Goal: Task Accomplishment & Management: Manage account settings

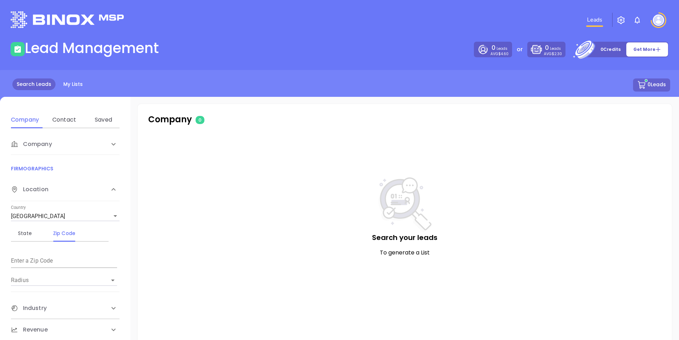
click at [619, 18] on img "button" at bounding box center [620, 20] width 8 height 8
click at [607, 55] on span "Management" at bounding box center [602, 55] width 37 height 14
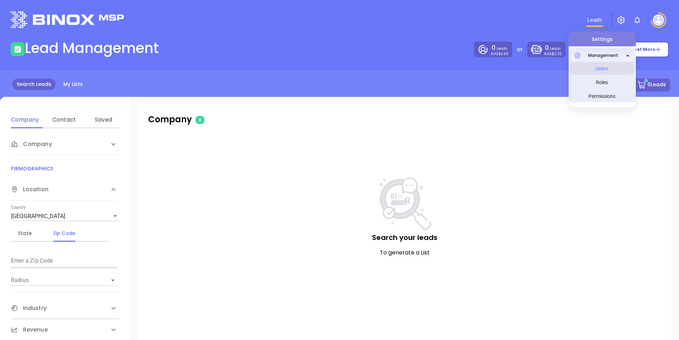
click at [606, 66] on span "Users" at bounding box center [601, 68] width 53 height 14
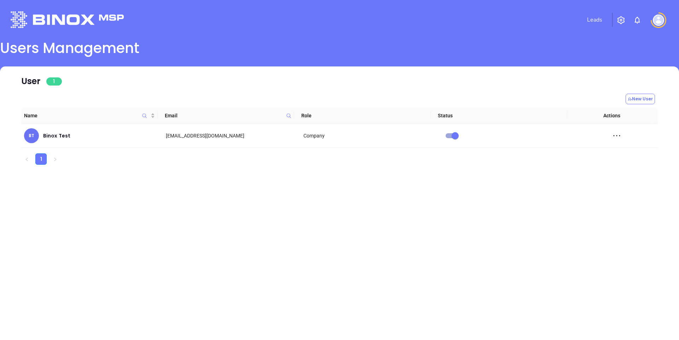
click at [624, 20] on img "button" at bounding box center [620, 20] width 8 height 8
click at [600, 53] on span "Management" at bounding box center [602, 55] width 37 height 14
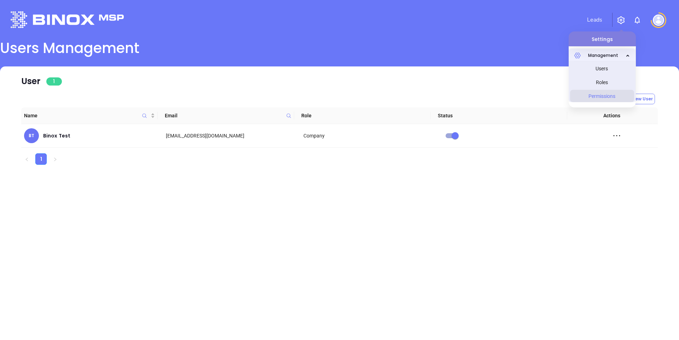
click at [602, 97] on span "Permissions" at bounding box center [601, 96] width 53 height 14
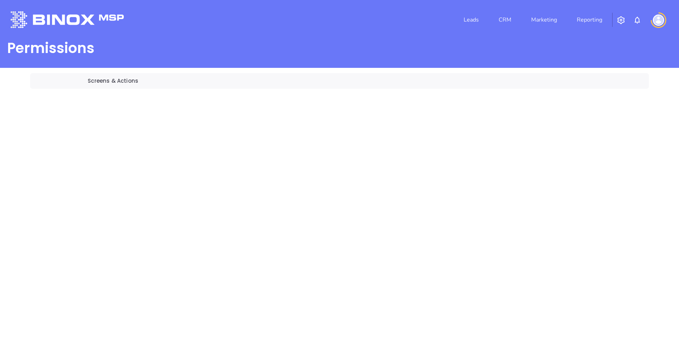
click at [254, 25] on div "Leads CRM Marketing Reporting" at bounding box center [450, 19] width 444 height 25
click at [470, 22] on link "Leads" at bounding box center [471, 20] width 21 height 14
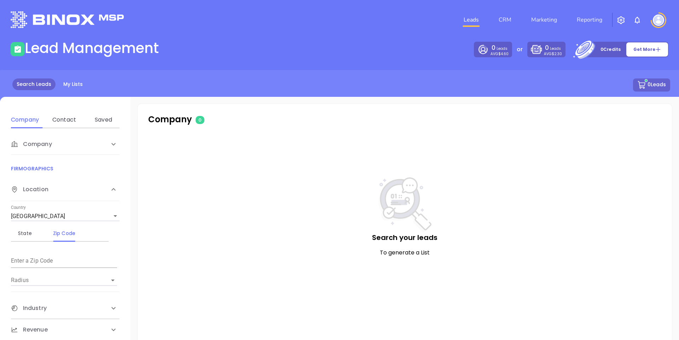
click at [658, 21] on img at bounding box center [657, 19] width 11 height 11
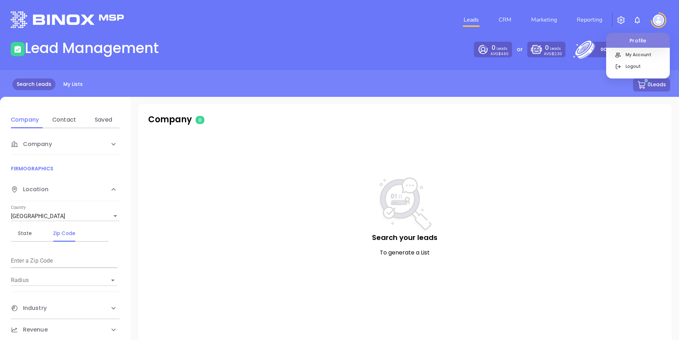
click at [621, 22] on img "button" at bounding box center [620, 20] width 8 height 8
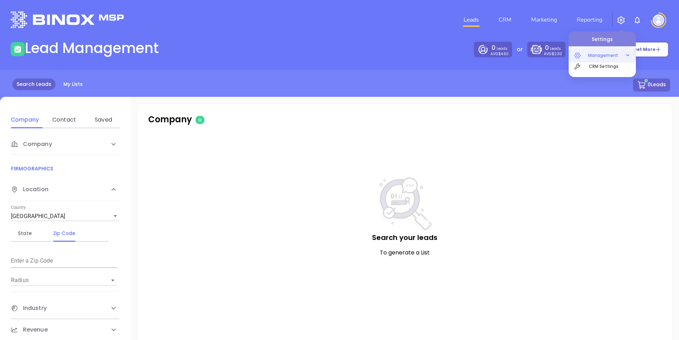
click at [609, 52] on span "Management" at bounding box center [602, 55] width 37 height 14
click at [600, 96] on span "Permissions" at bounding box center [601, 96] width 53 height 14
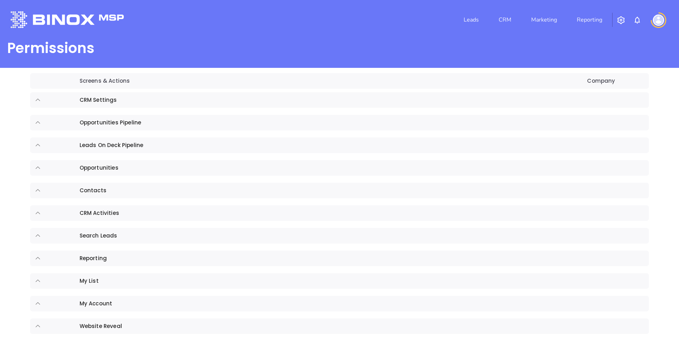
click at [35, 104] on td "sticky table" at bounding box center [53, 100] width 46 height 16
click at [39, 99] on icon "expand row" at bounding box center [38, 100] width 6 height 6
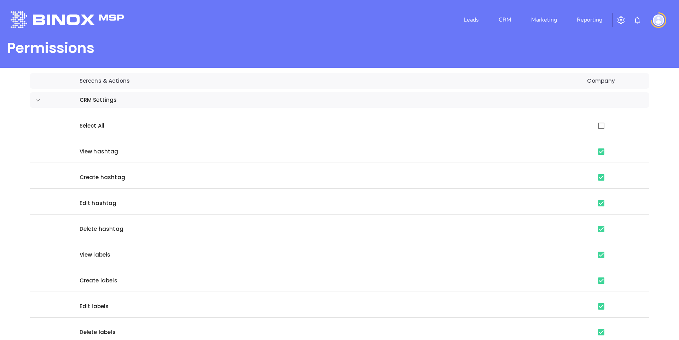
click at [39, 99] on icon "expand row" at bounding box center [38, 100] width 6 height 6
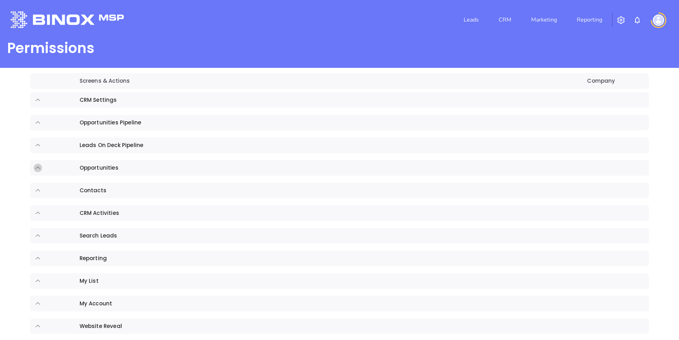
click at [35, 168] on icon "expand row" at bounding box center [38, 168] width 6 height 6
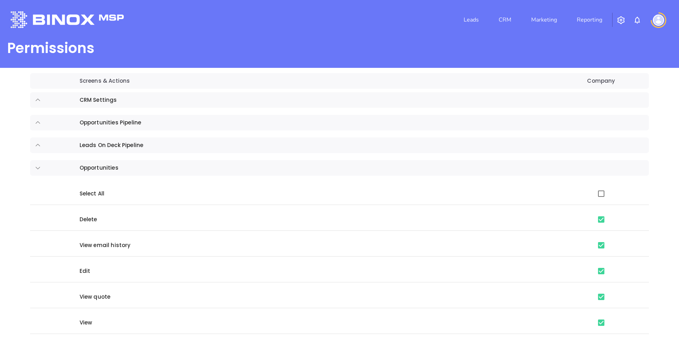
click at [35, 168] on icon "expand row" at bounding box center [38, 168] width 6 height 6
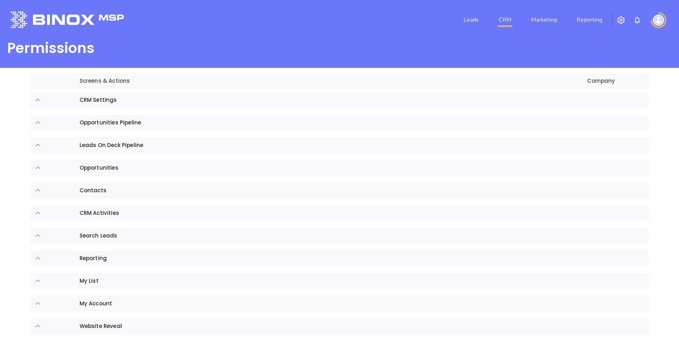
click at [512, 20] on link "CRM" at bounding box center [505, 20] width 18 height 14
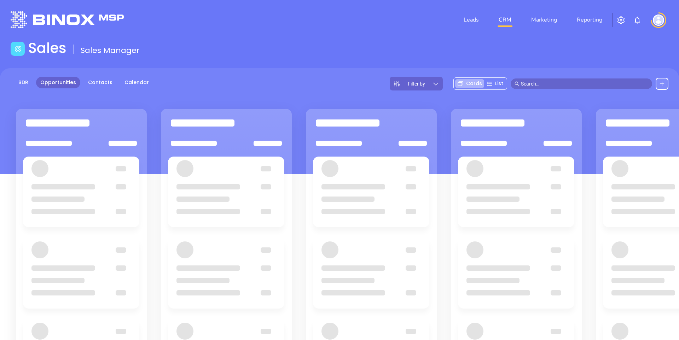
click at [201, 65] on main "Sales Sales Manager BDR Opportunities Contacts Calendar Filter by Cards List" at bounding box center [339, 239] width 679 height 399
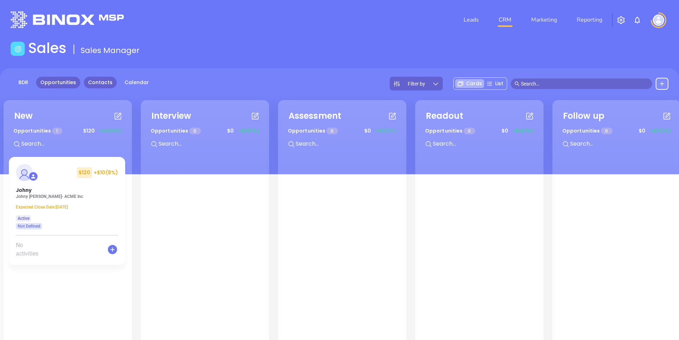
click at [100, 83] on link "Contacts" at bounding box center [100, 83] width 33 height 12
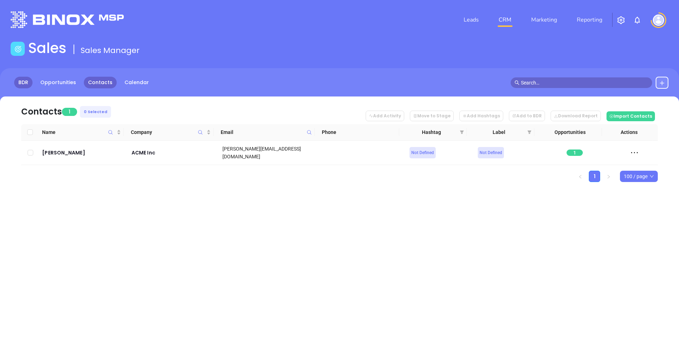
click at [22, 82] on link "BDR" at bounding box center [23, 83] width 18 height 12
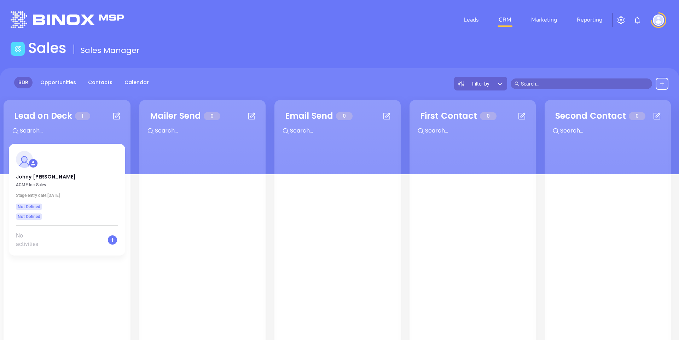
click at [287, 75] on div "BDR Opportunities Contacts Calendar Filter by" at bounding box center [339, 121] width 679 height 106
click at [385, 82] on div "BDR Opportunities Contacts Calendar Filter by" at bounding box center [339, 84] width 679 height 14
click at [467, 19] on link "Leads" at bounding box center [471, 20] width 21 height 14
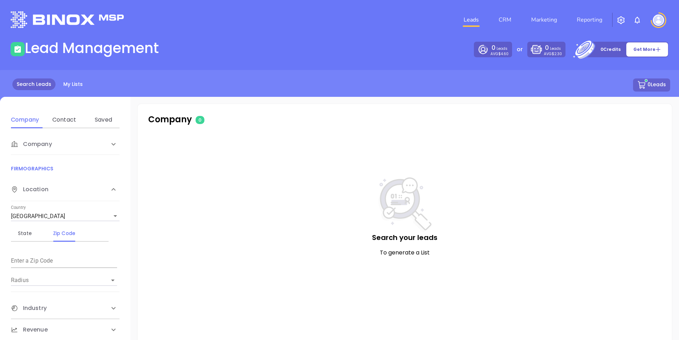
click at [369, 64] on main "Lead Management 0 Leads AVG $4.60 or 0 Leads AVG $2.30 0 Credits Get More Searc…" at bounding box center [339, 197] width 679 height 315
click at [69, 82] on link "My Lists" at bounding box center [73, 84] width 28 height 12
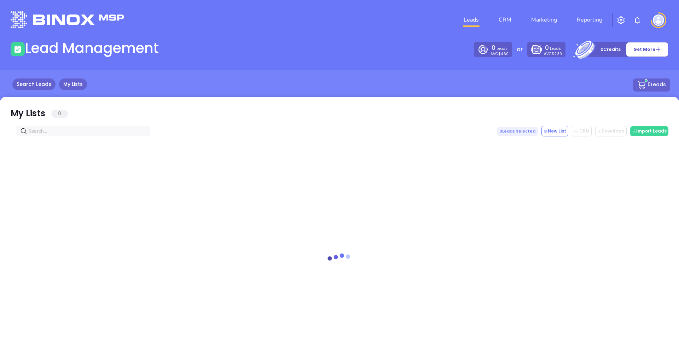
click at [25, 86] on link "Search Leads" at bounding box center [33, 84] width 43 height 12
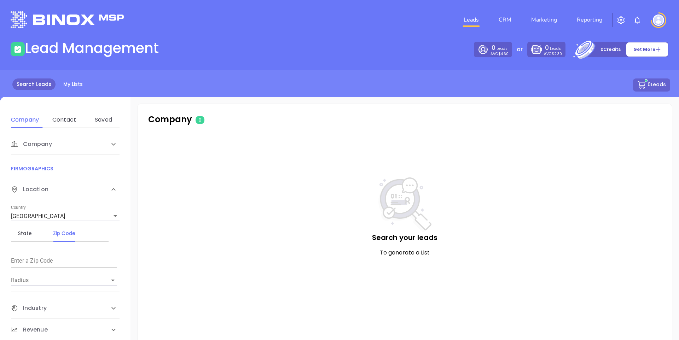
click at [515, 21] on li "CRM" at bounding box center [504, 20] width 33 height 14
click at [510, 21] on link "CRM" at bounding box center [505, 20] width 18 height 14
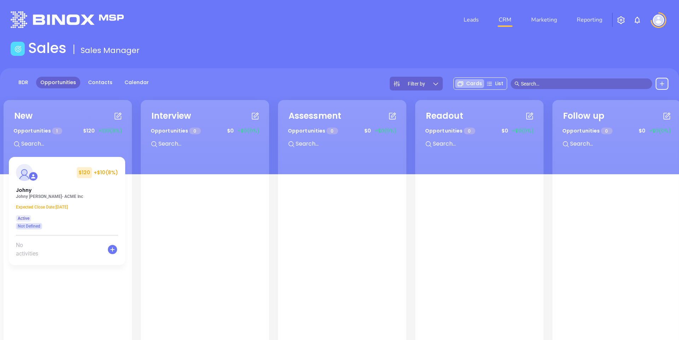
drag, startPoint x: 343, startPoint y: 31, endPoint x: 219, endPoint y: 77, distance: 131.8
click at [341, 32] on div "Leads CRM Marketing Reporting" at bounding box center [450, 19] width 444 height 25
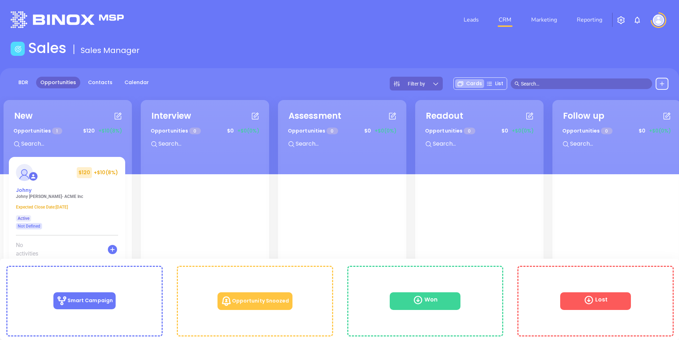
click at [14, 192] on div "Johny" at bounding box center [67, 190] width 111 height 7
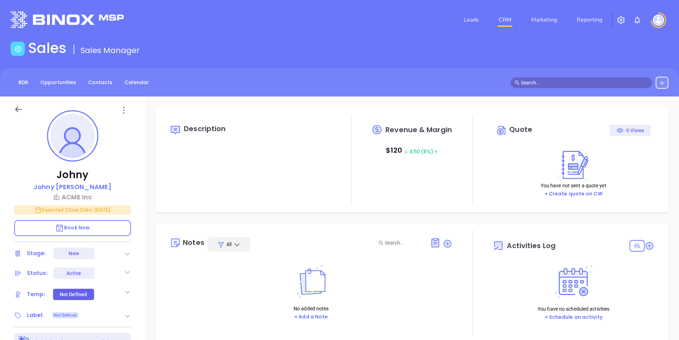
type input "[DATE]"
type input "Binox Test"
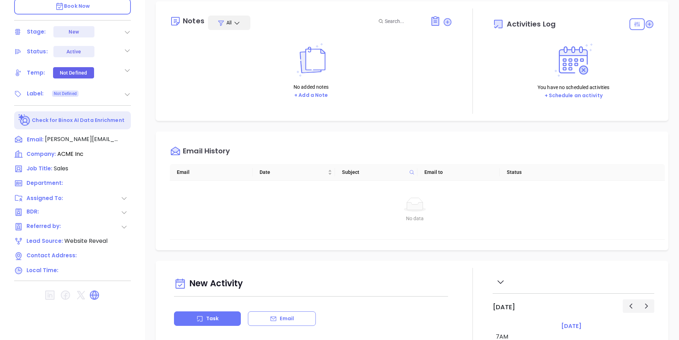
scroll to position [0, 0]
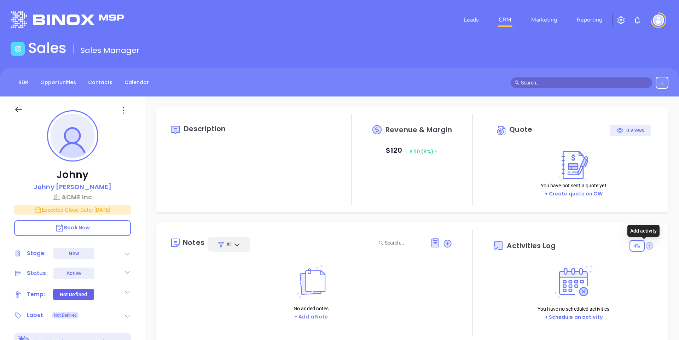
click at [645, 245] on icon at bounding box center [649, 246] width 8 height 8
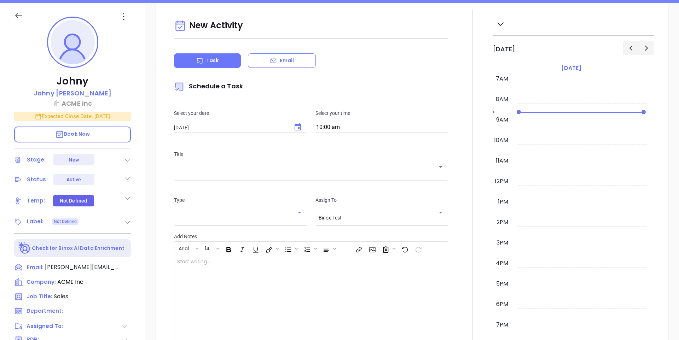
scroll to position [96, 0]
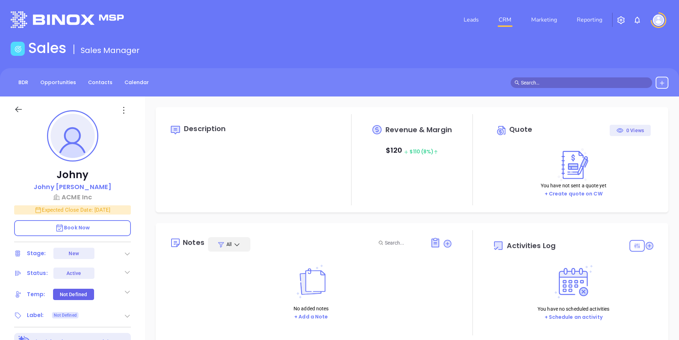
type input "[DATE]"
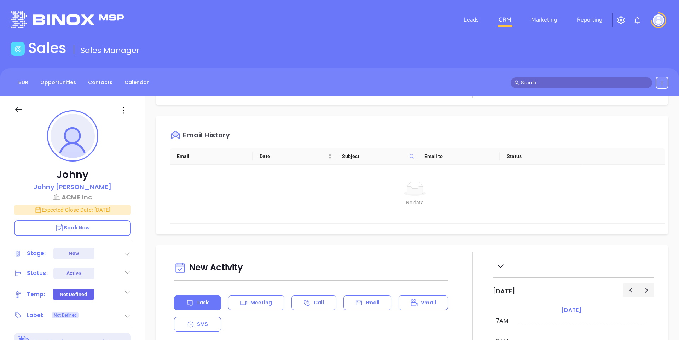
type input "Binox Test"
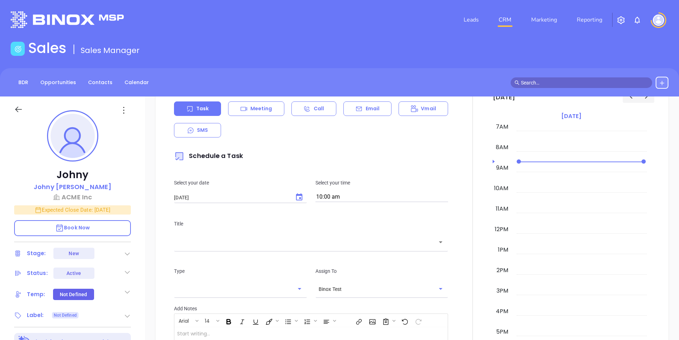
scroll to position [366, 0]
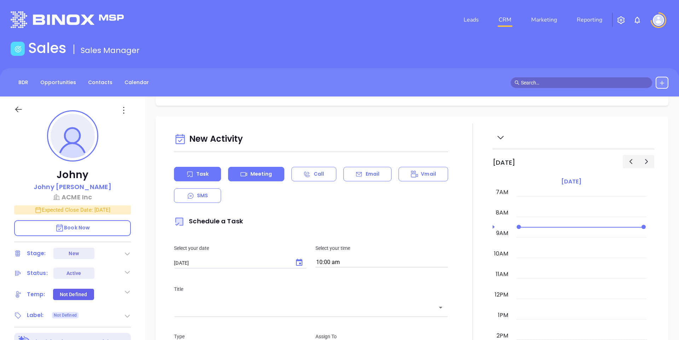
click at [270, 171] on div "Meeting" at bounding box center [256, 174] width 56 height 14
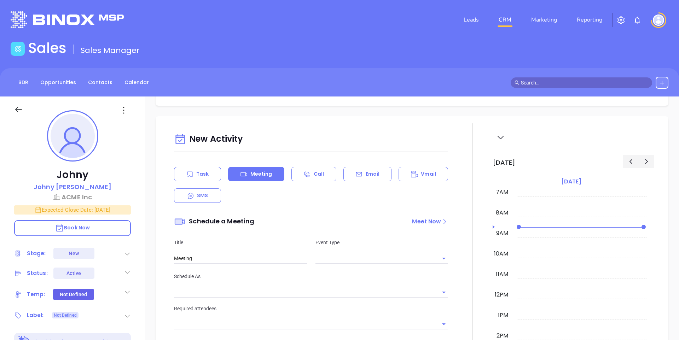
type input "[DATE]"
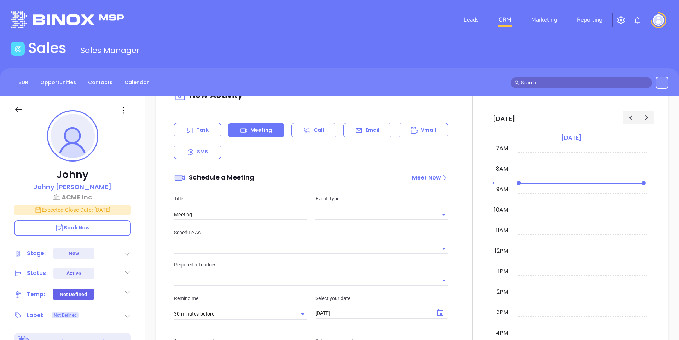
scroll to position [414, 0]
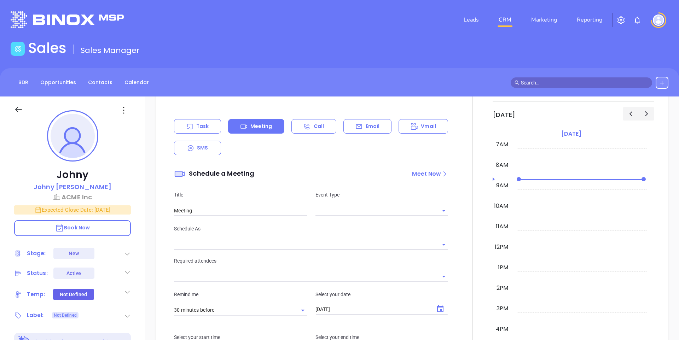
click at [441, 209] on icon "Open" at bounding box center [443, 210] width 8 height 8
click at [149, 157] on div "New Activity Task Meeting Call Email Vmail SMS Schedule a Meeting Meet Now Titl…" at bounding box center [412, 294] width 534 height 450
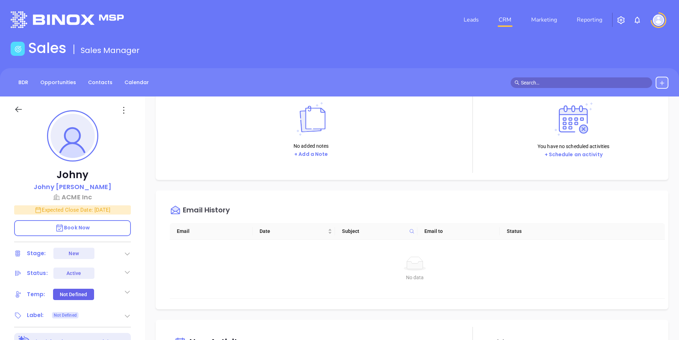
scroll to position [162, 0]
click at [658, 18] on img at bounding box center [657, 19] width 11 height 11
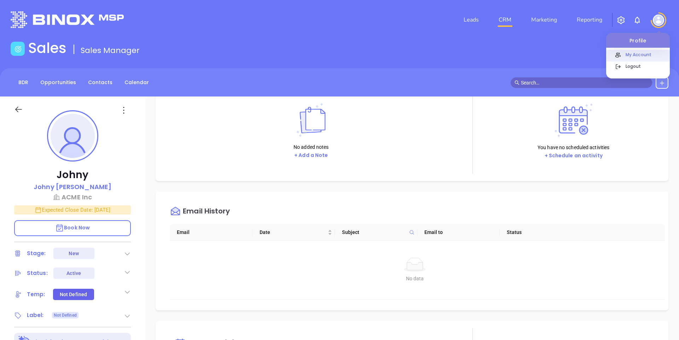
click at [637, 52] on p "My Account" at bounding box center [646, 54] width 48 height 7
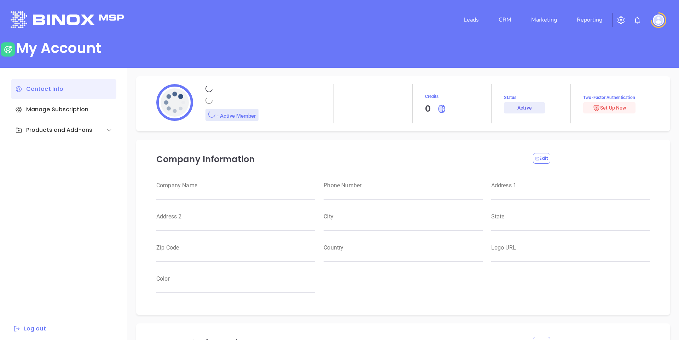
type input "Binox"
type input "Test"
type input "developer@binoxmsp.com"
type input "Binox Test"
type input "Management"
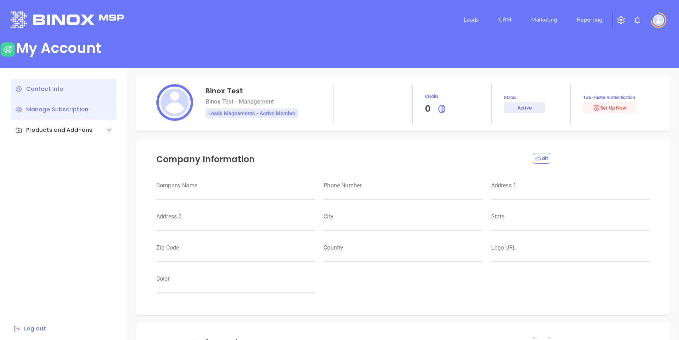
type input "Binox Test"
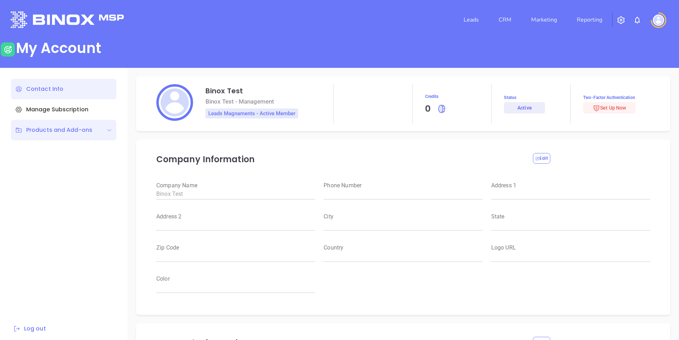
click at [67, 127] on div "Products and Add-ons" at bounding box center [53, 130] width 77 height 8
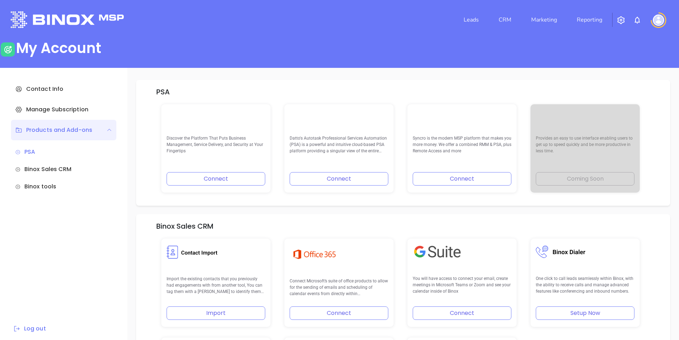
click at [390, 27] on div "Leads CRM Marketing Reporting" at bounding box center [450, 19] width 444 height 25
click at [511, 16] on link "CRM" at bounding box center [505, 20] width 18 height 14
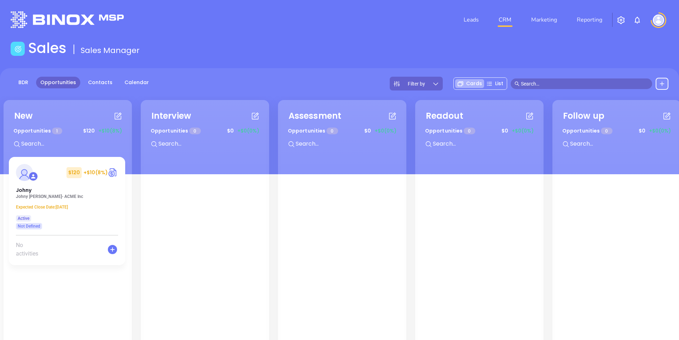
click at [399, 48] on div "Sales Sales Manager" at bounding box center [339, 50] width 666 height 20
click at [657, 18] on img at bounding box center [657, 19] width 11 height 11
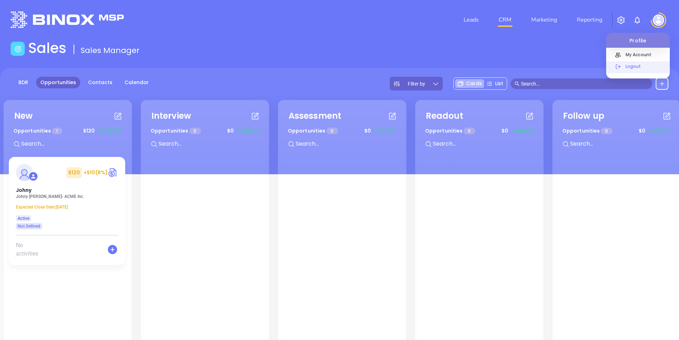
click at [631, 65] on p "Logout" at bounding box center [646, 66] width 48 height 7
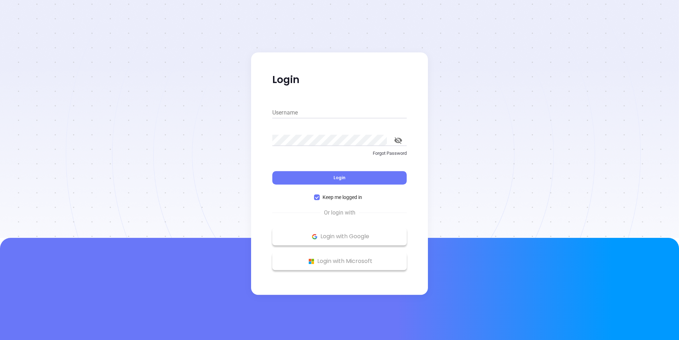
type input "kevin@binoxmsp.com"
click at [356, 55] on div "Login Username kevin@binoxmsp.com Password Forgot Password Login Keep me logged…" at bounding box center [339, 173] width 177 height 242
